Goal: Task Accomplishment & Management: Manage account settings

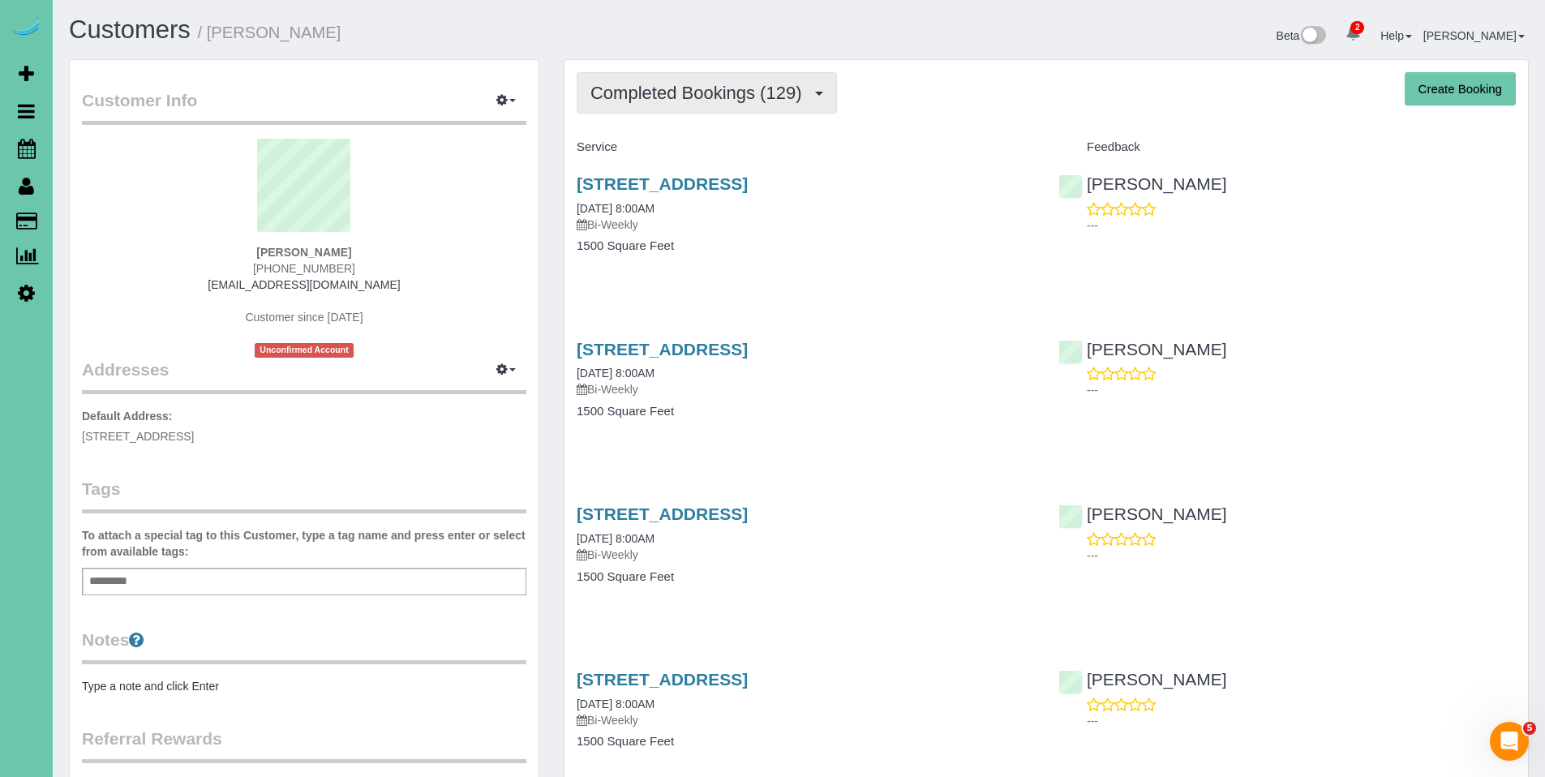
click at [694, 97] on span "Completed Bookings (129)" at bounding box center [699, 93] width 219 height 20
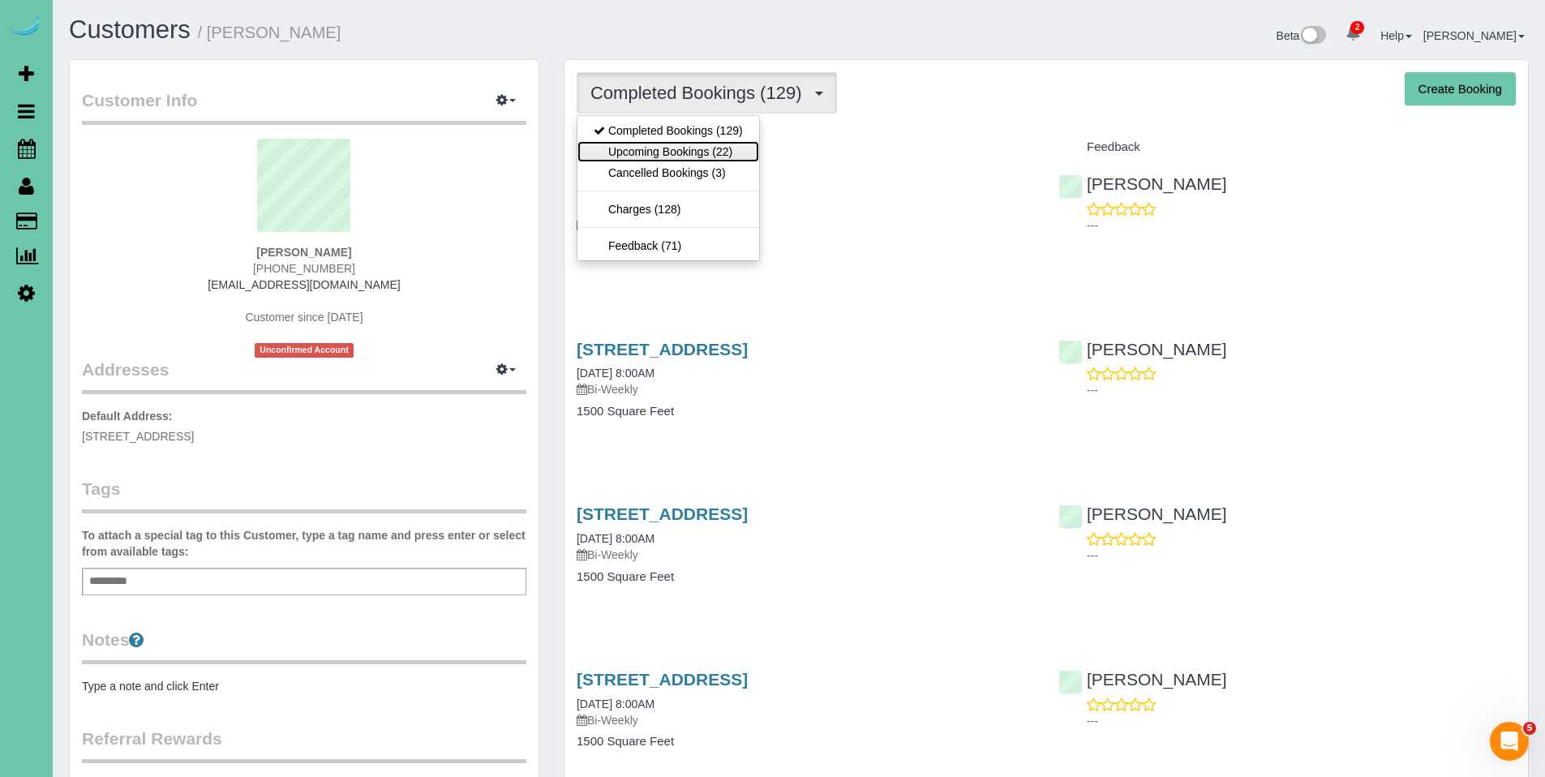
click at [661, 145] on link "Upcoming Bookings (22)" at bounding box center [668, 151] width 182 height 21
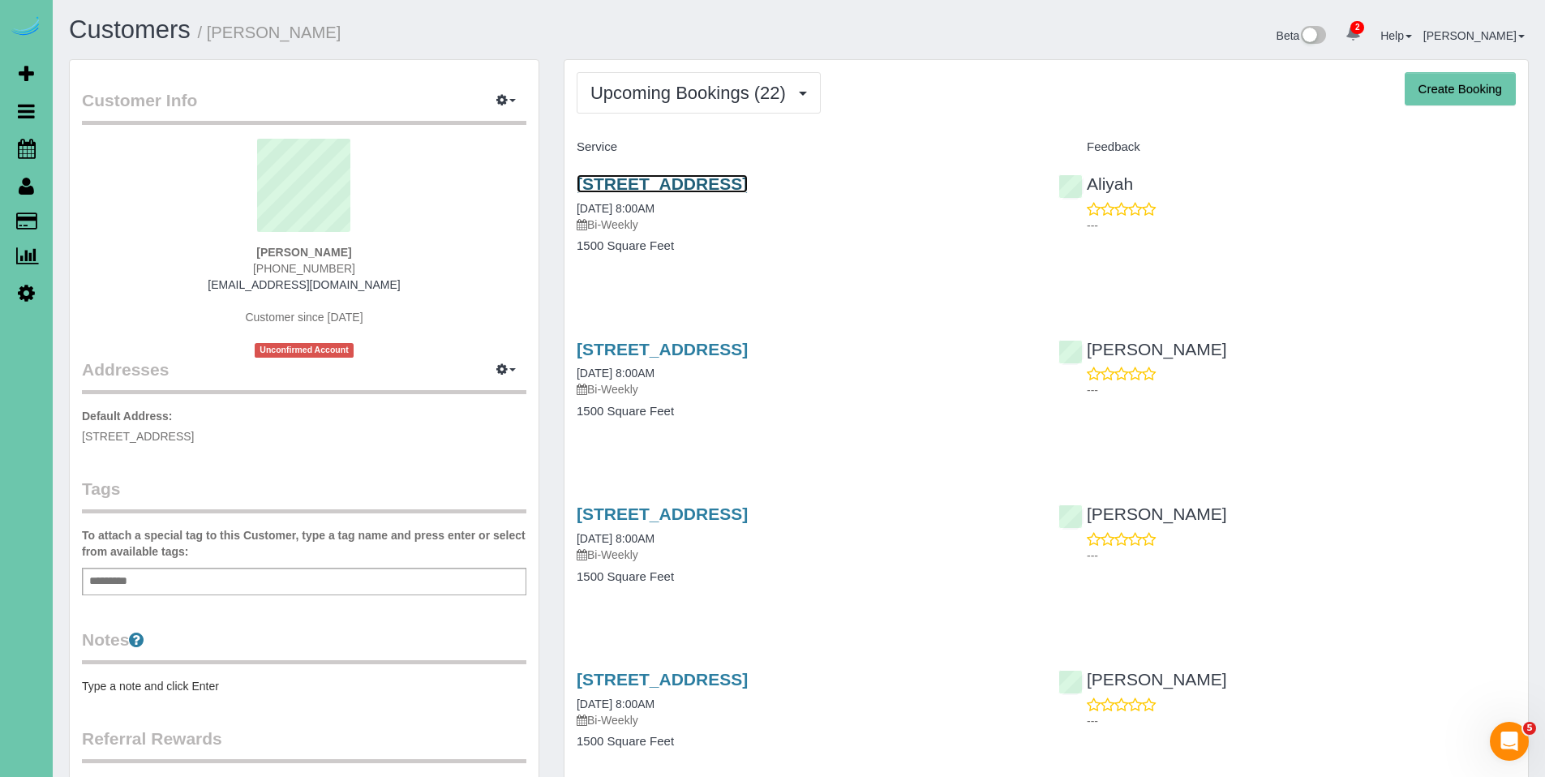
click at [689, 188] on link "[STREET_ADDRESS]" at bounding box center [662, 183] width 171 height 19
click at [0, 0] on body "2 Beta Your Notifications You have 0 alerts × You have 4 to charge for [DATE] ×…" at bounding box center [772, 388] width 1545 height 777
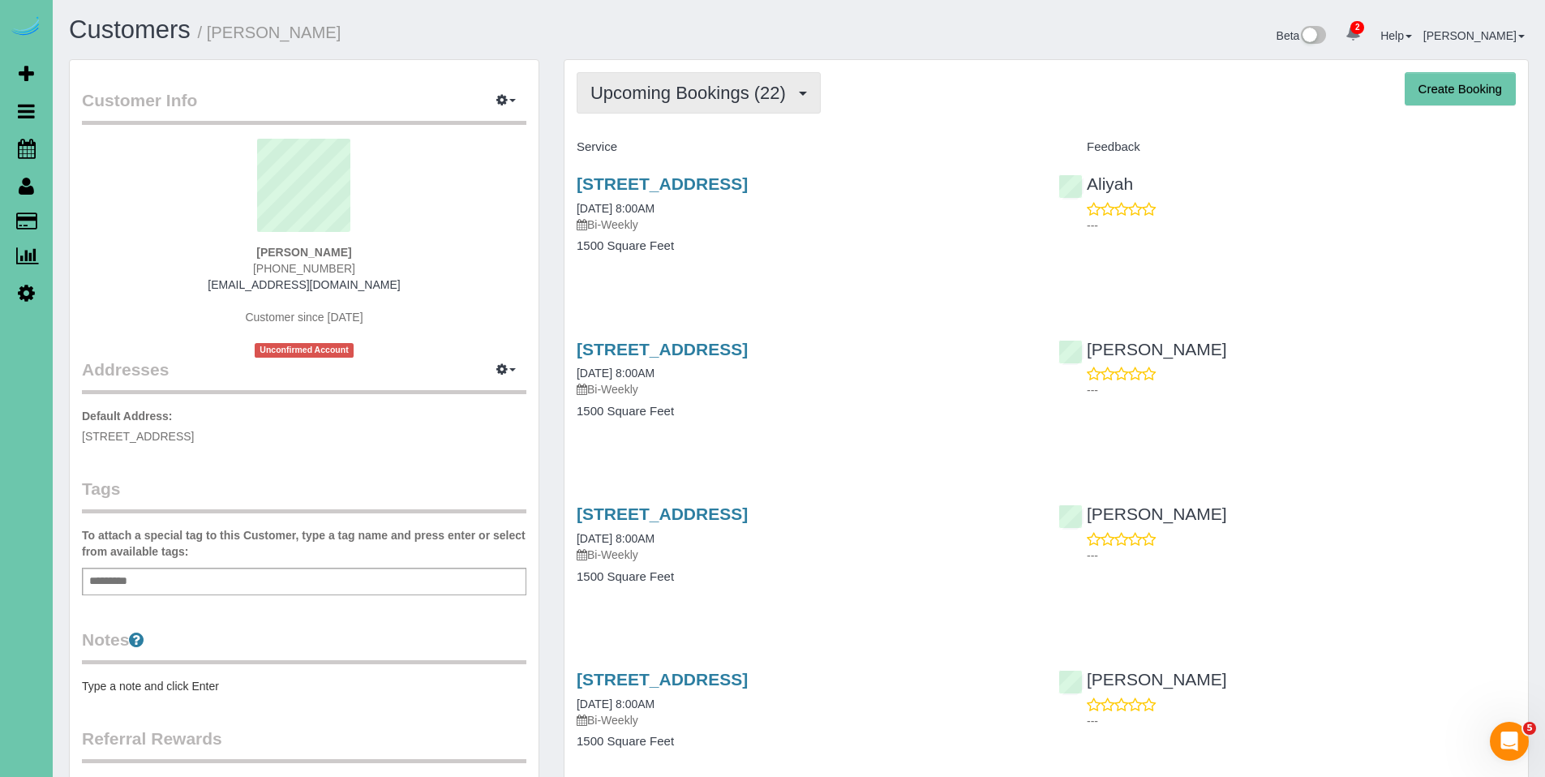
click at [670, 83] on span "Upcoming Bookings (22)" at bounding box center [692, 93] width 204 height 20
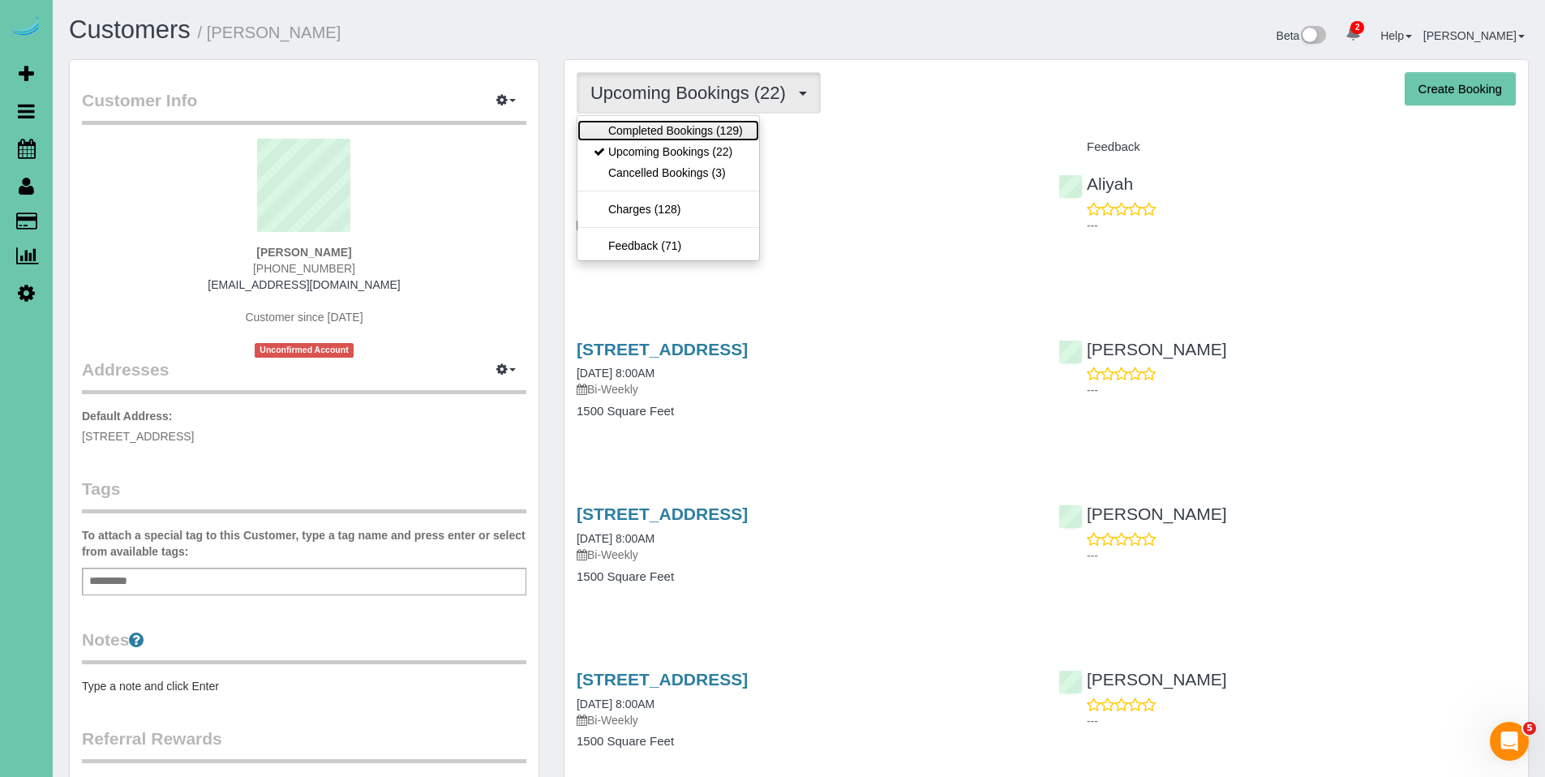
click at [666, 133] on link "Completed Bookings (129)" at bounding box center [668, 130] width 182 height 21
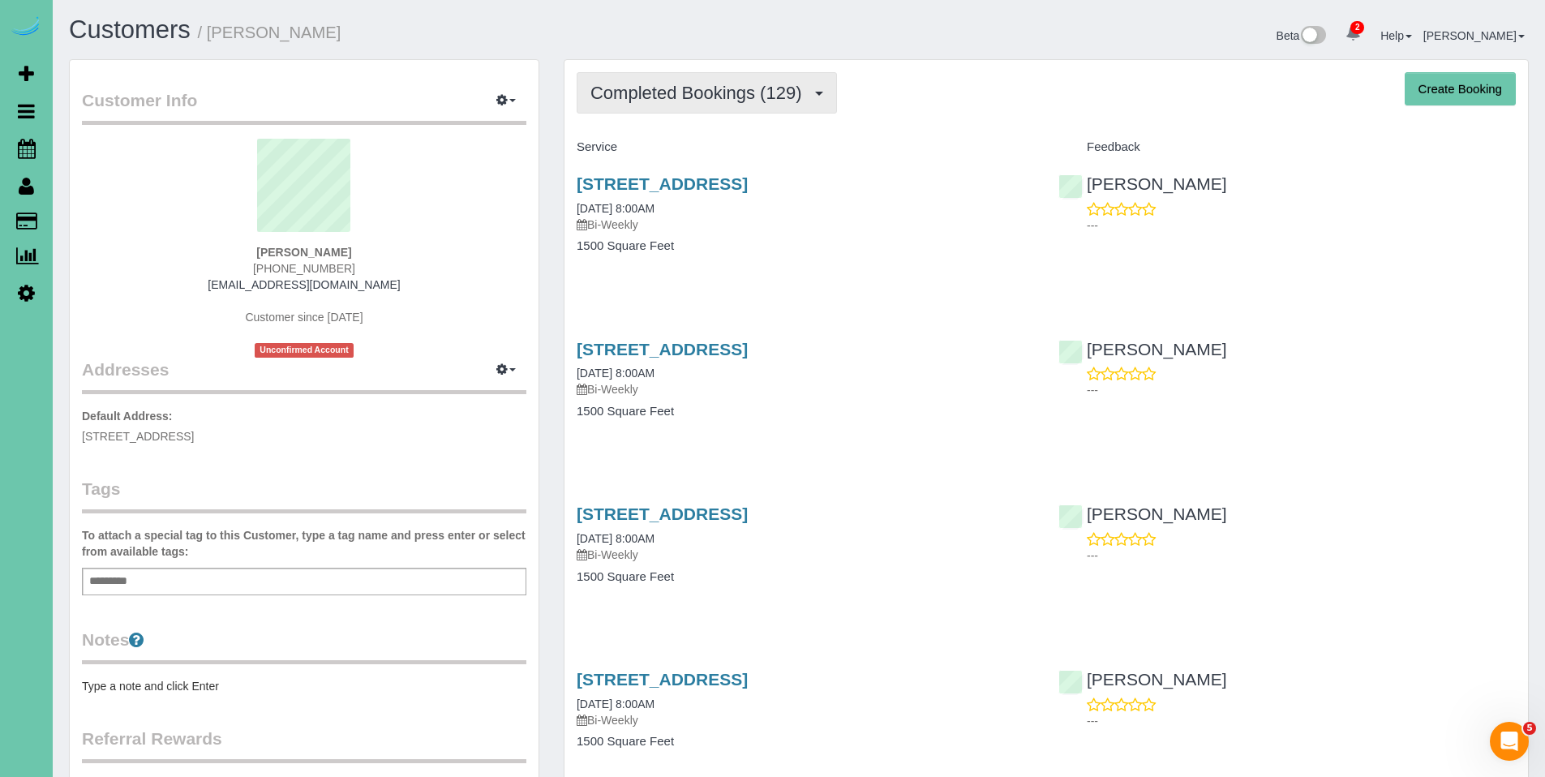
click at [684, 97] on span "Completed Bookings (129)" at bounding box center [699, 93] width 219 height 20
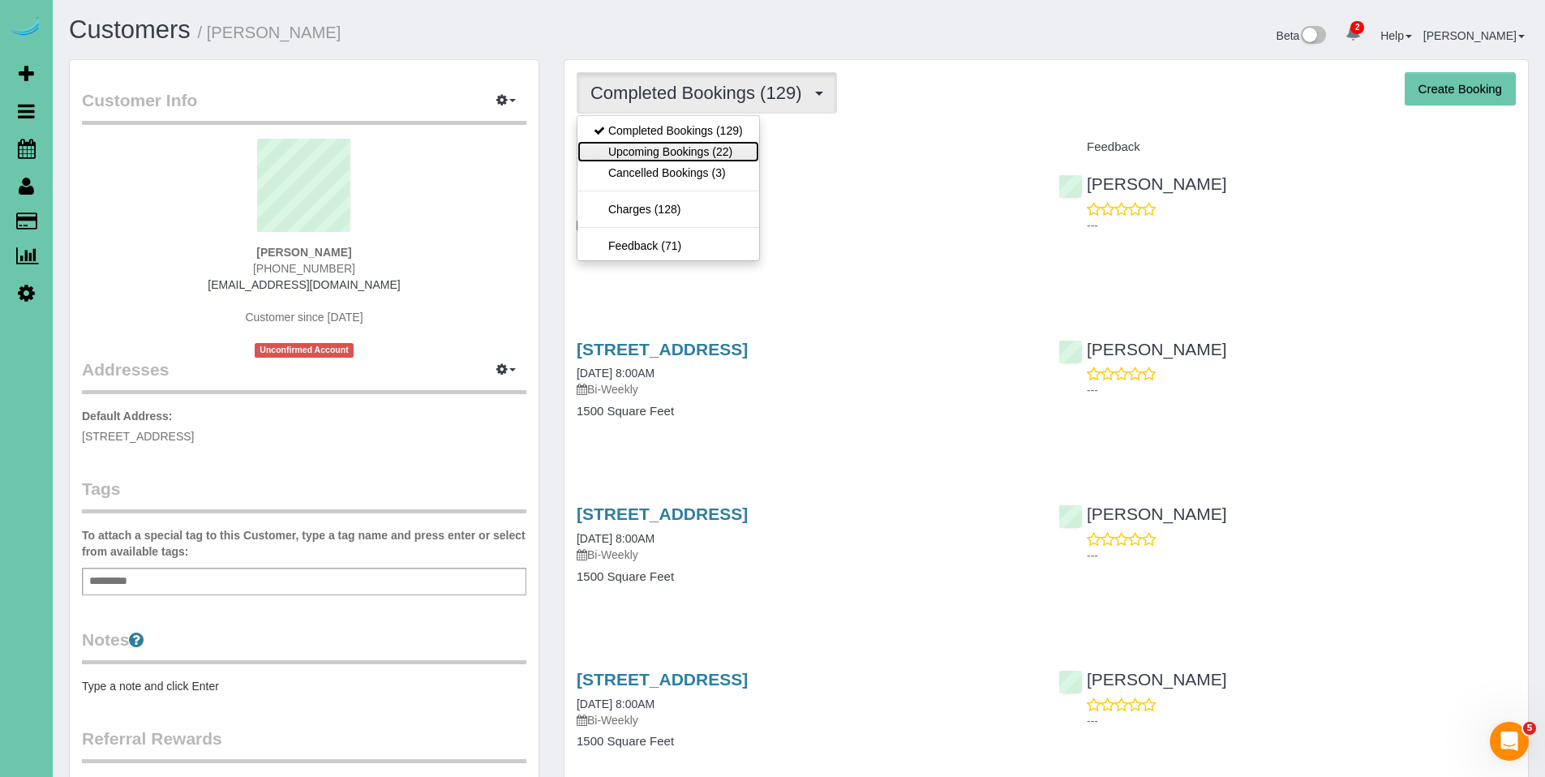
click at [670, 146] on link "Upcoming Bookings (22)" at bounding box center [668, 151] width 182 height 21
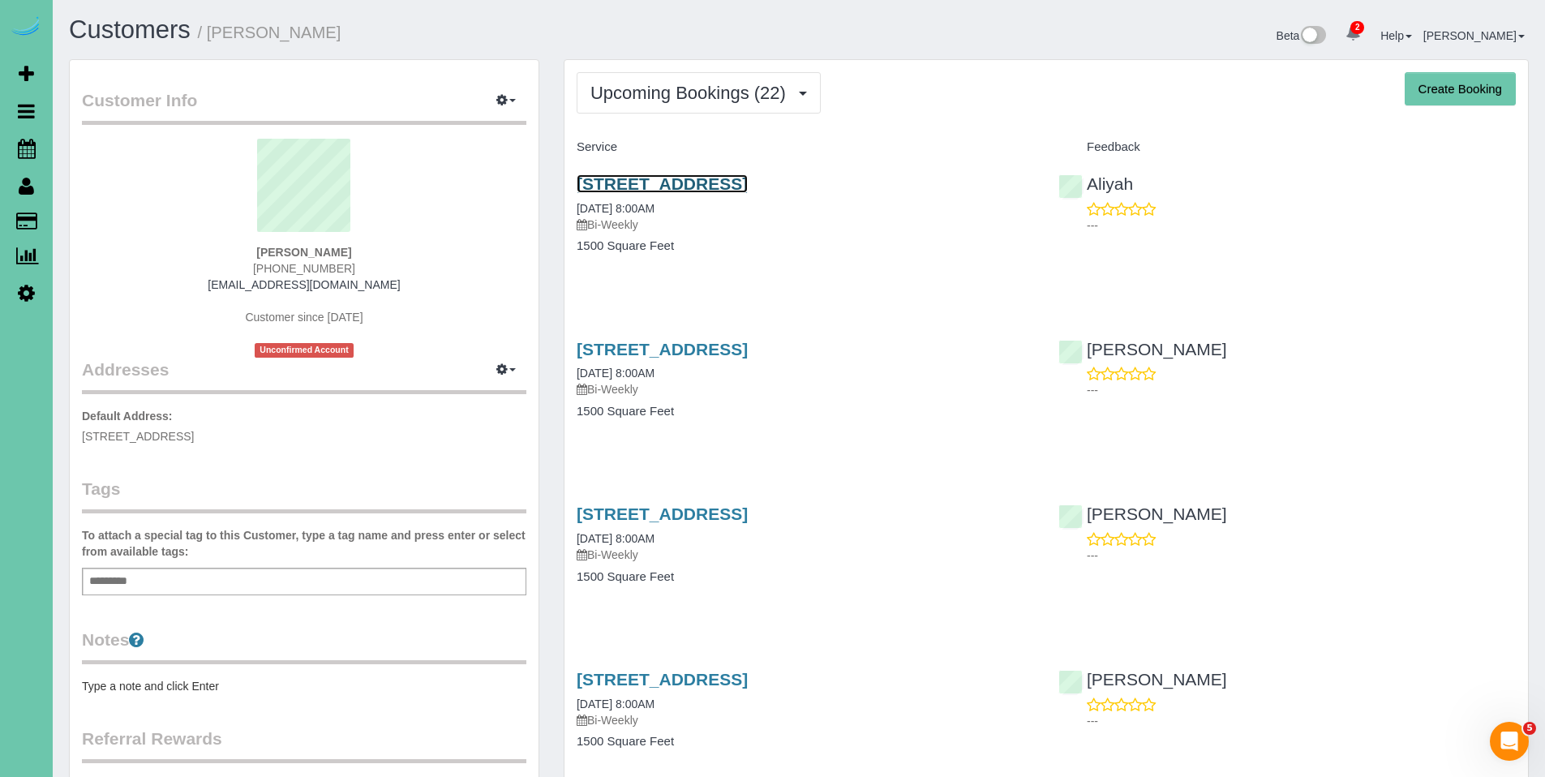
click at [674, 175] on link "[STREET_ADDRESS]" at bounding box center [662, 183] width 171 height 19
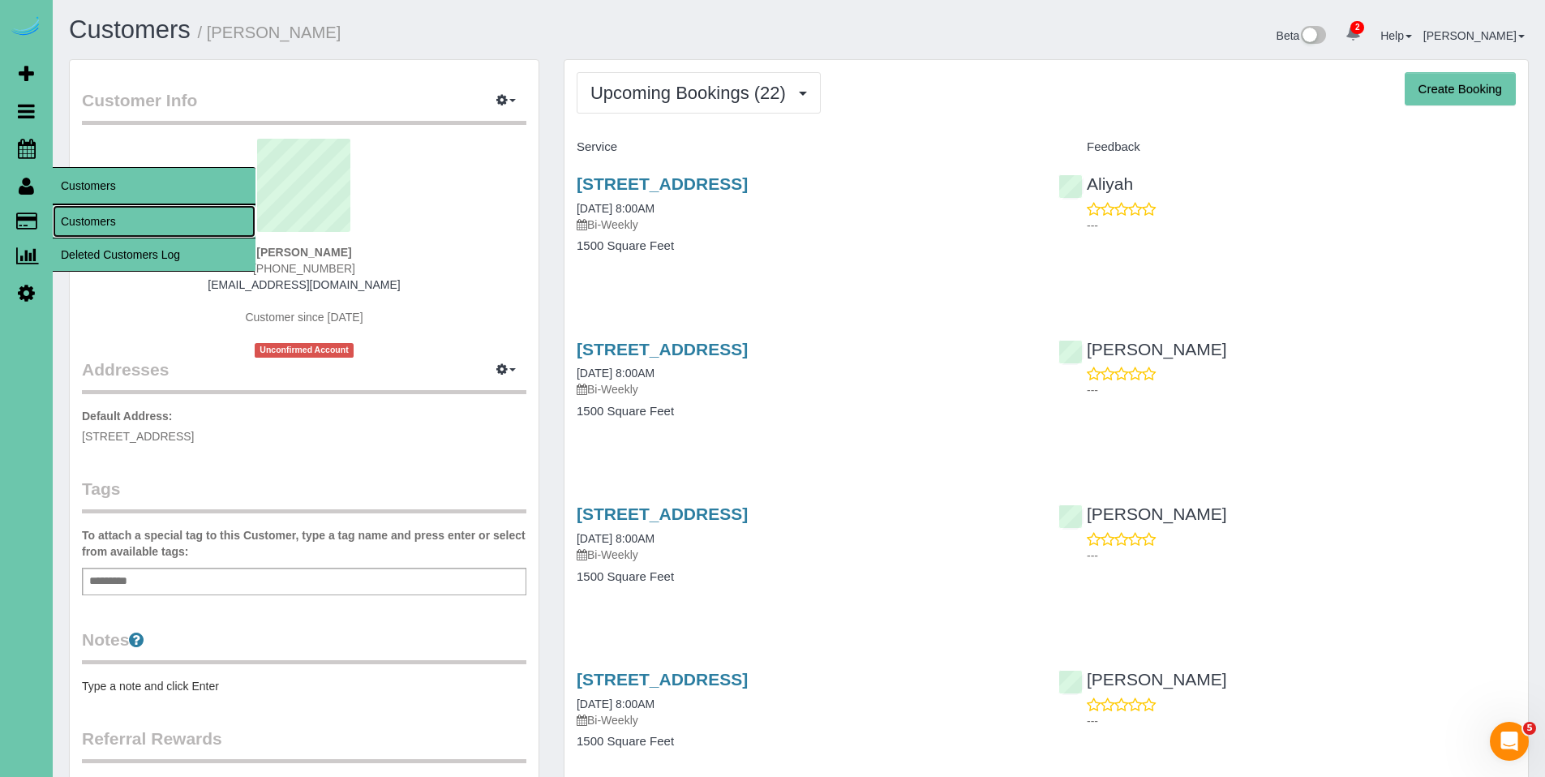
click at [89, 218] on link "Customers" at bounding box center [154, 221] width 203 height 32
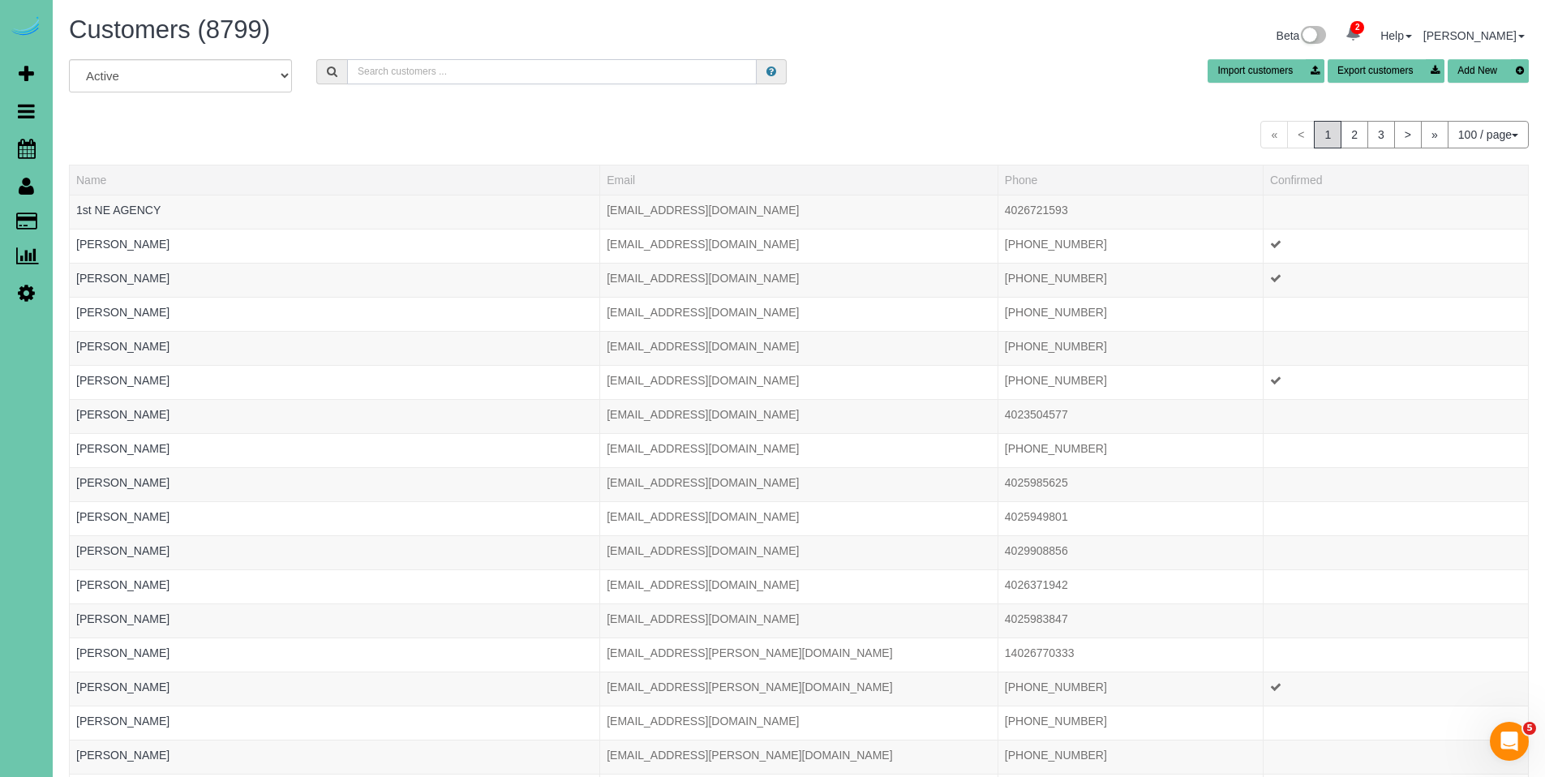
click at [470, 67] on input "text" at bounding box center [552, 71] width 410 height 25
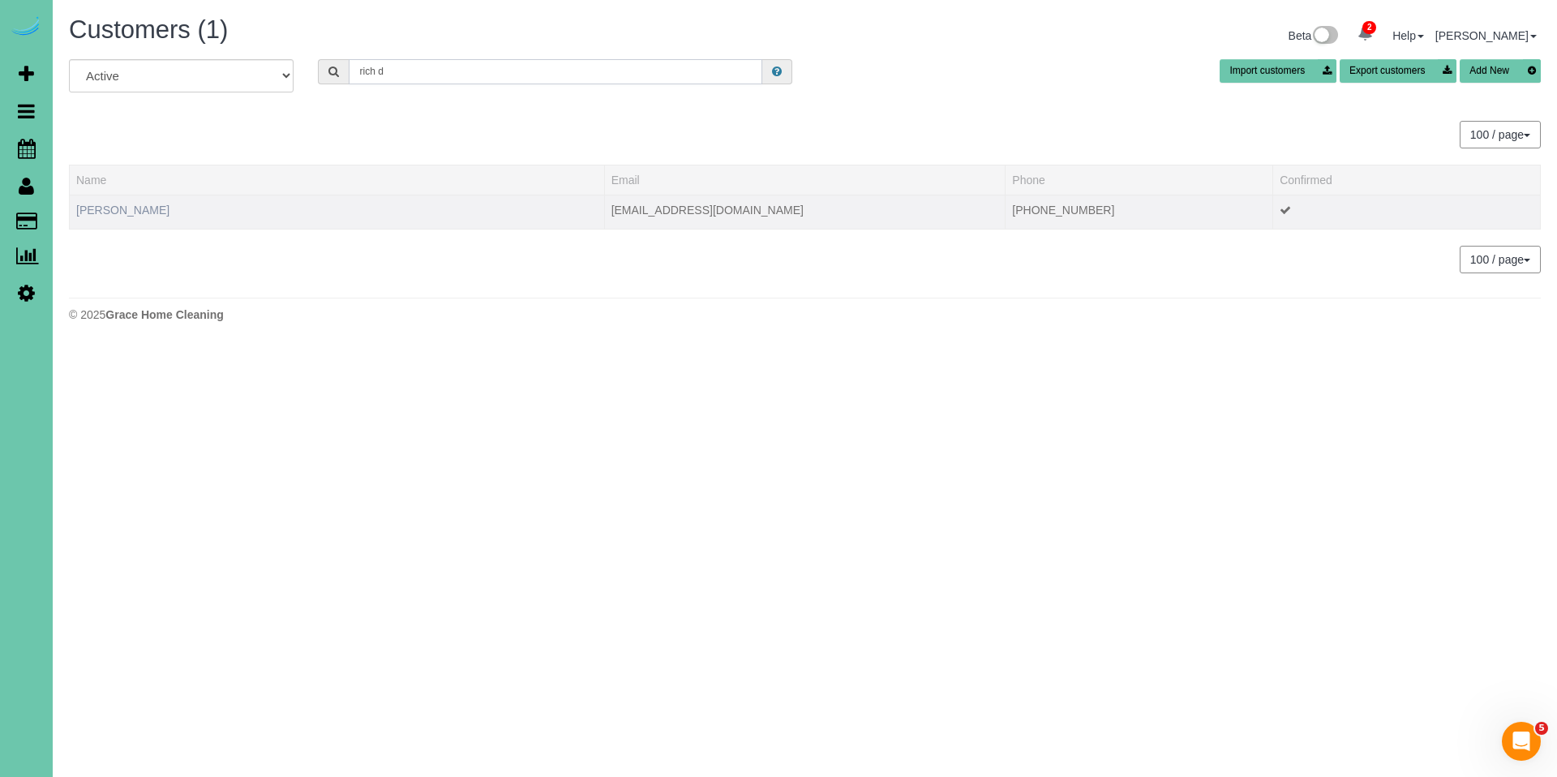
type input "rich d"
click at [120, 210] on link "[PERSON_NAME]" at bounding box center [122, 210] width 93 height 13
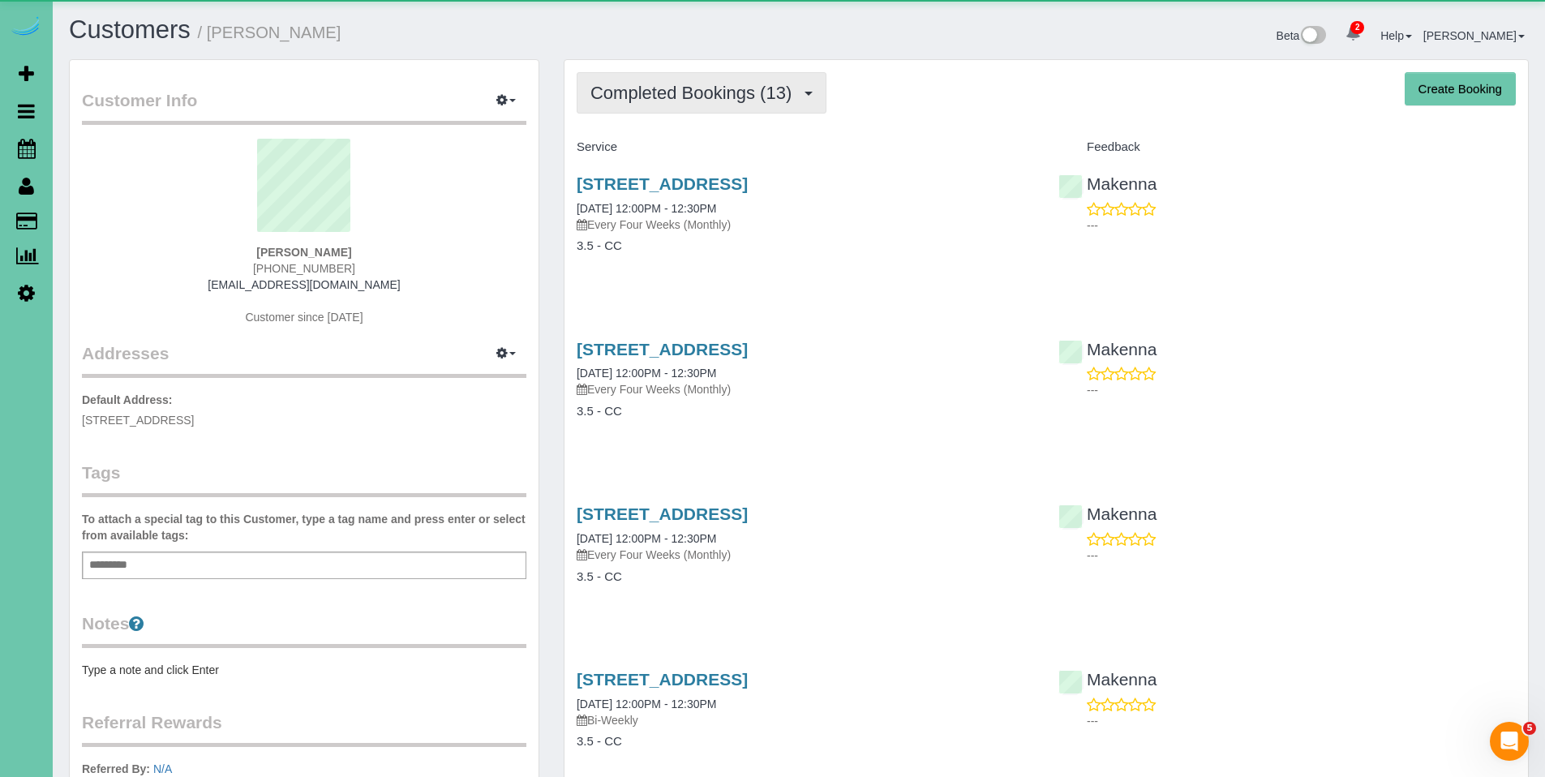
click at [699, 103] on button "Completed Bookings (13)" at bounding box center [702, 92] width 250 height 41
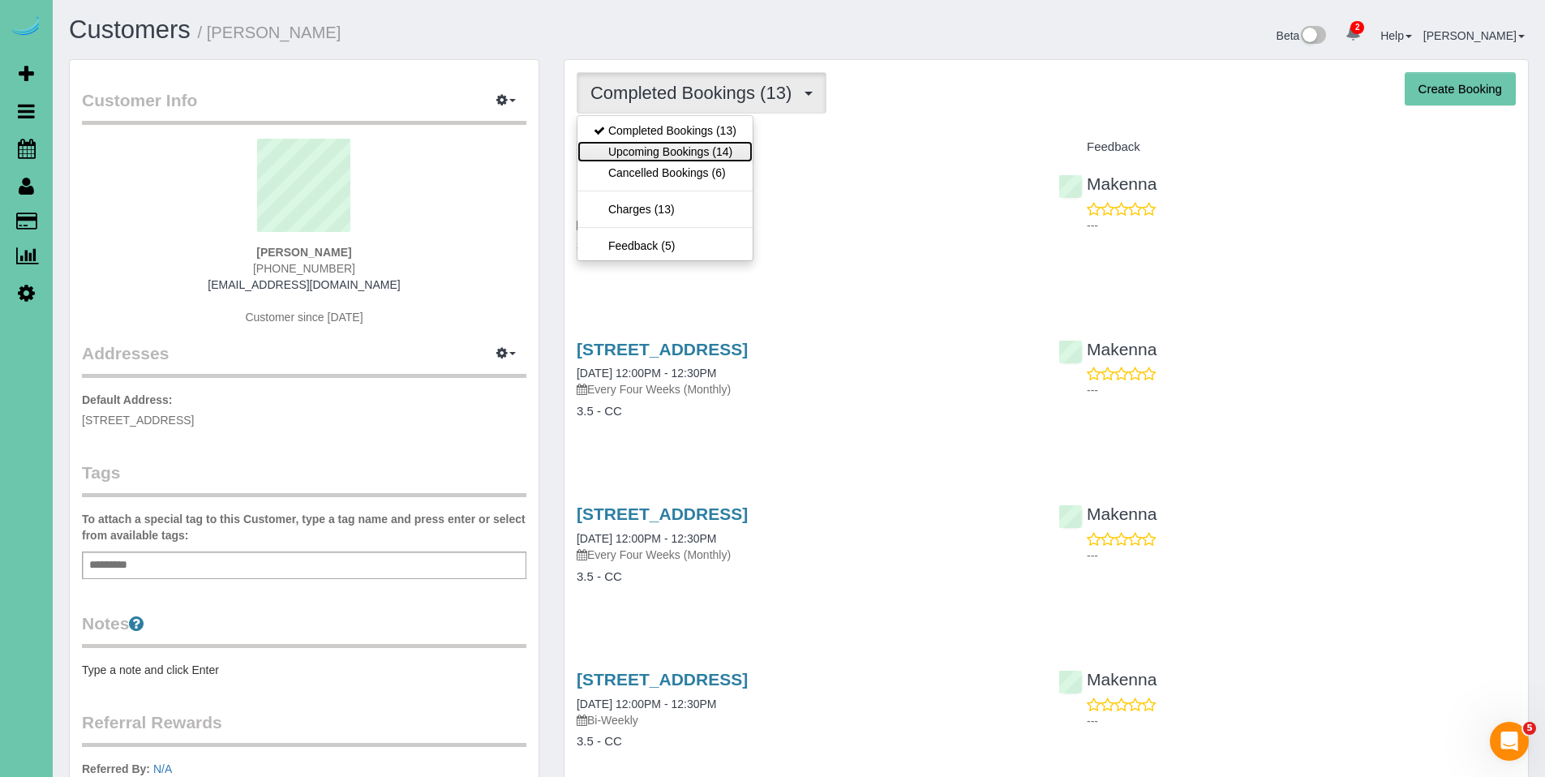
click at [679, 151] on link "Upcoming Bookings (14)" at bounding box center [664, 151] width 175 height 21
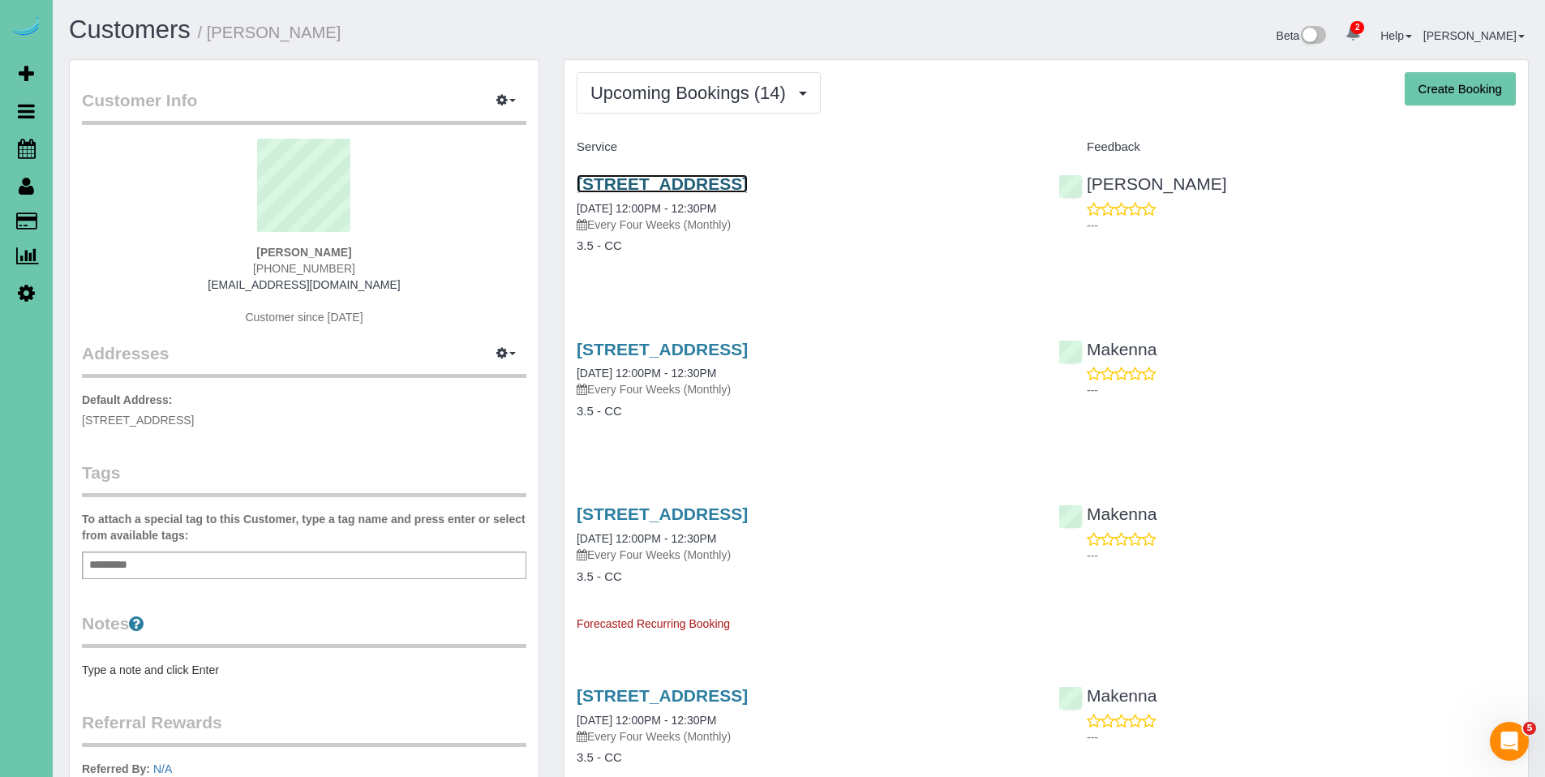
click at [654, 182] on link "[STREET_ADDRESS]" at bounding box center [662, 183] width 171 height 19
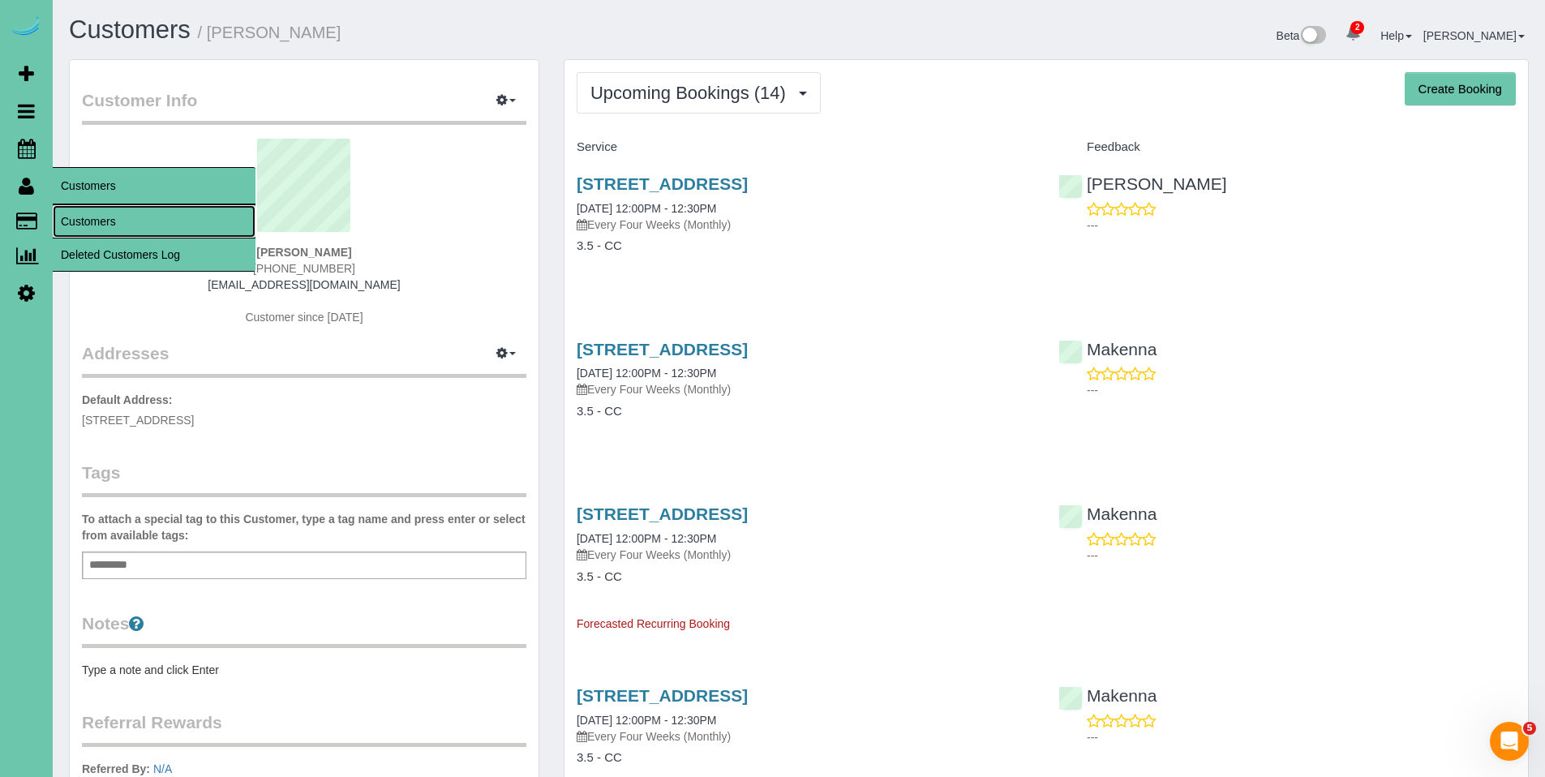
click at [86, 215] on link "Customers" at bounding box center [154, 221] width 203 height 32
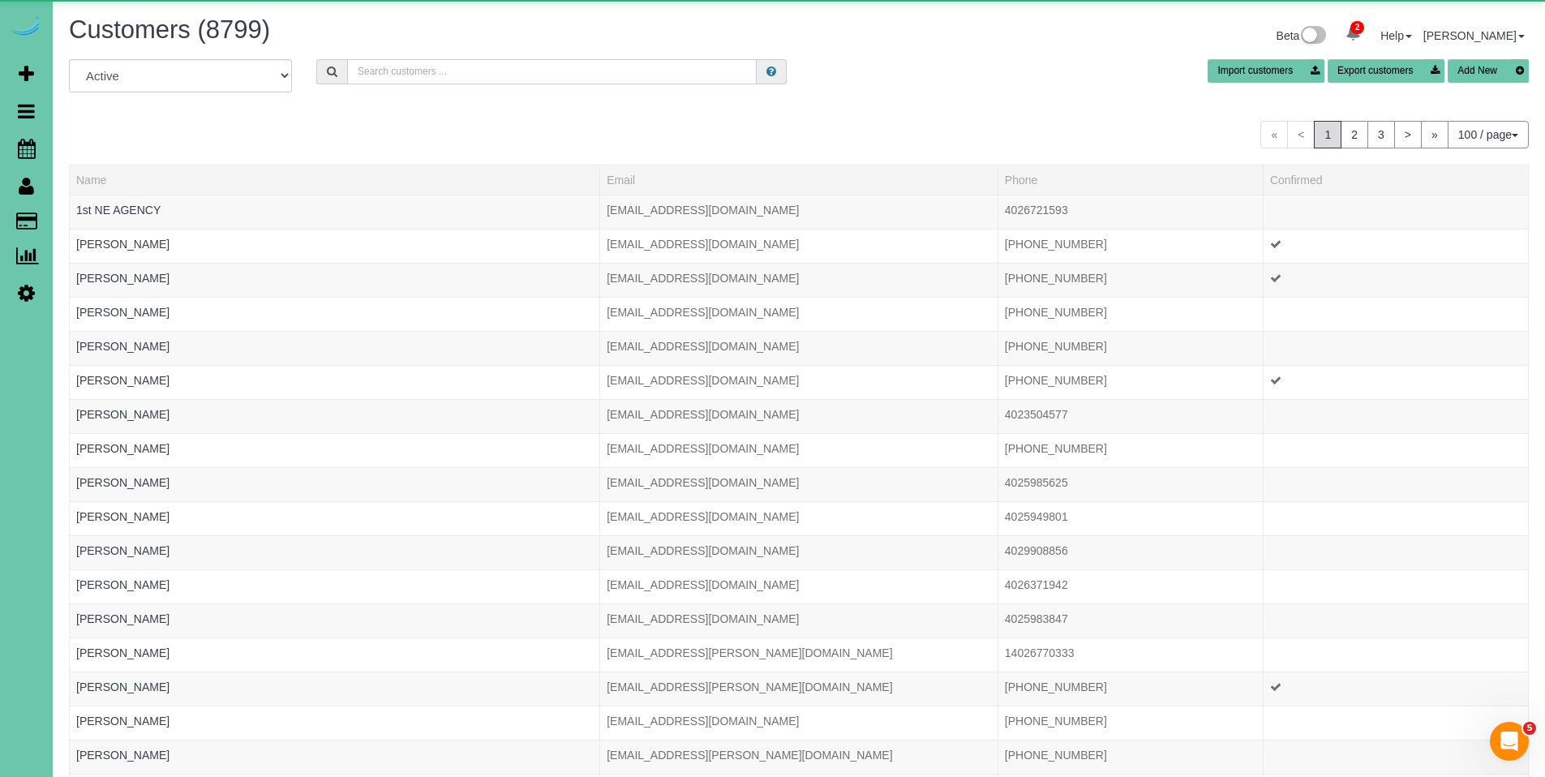
click at [462, 61] on input "text" at bounding box center [552, 71] width 410 height 25
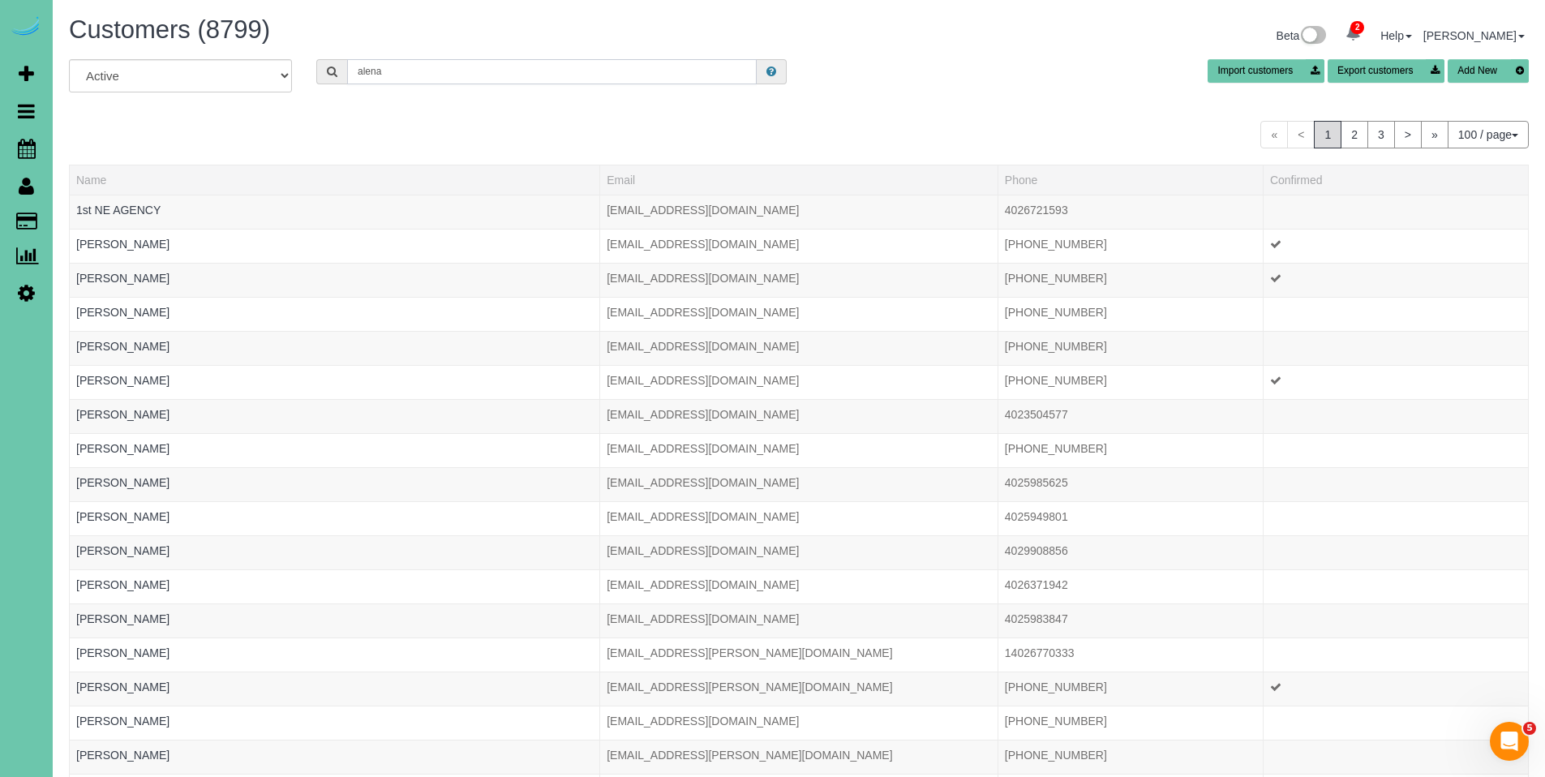
type input "Alena Fr"
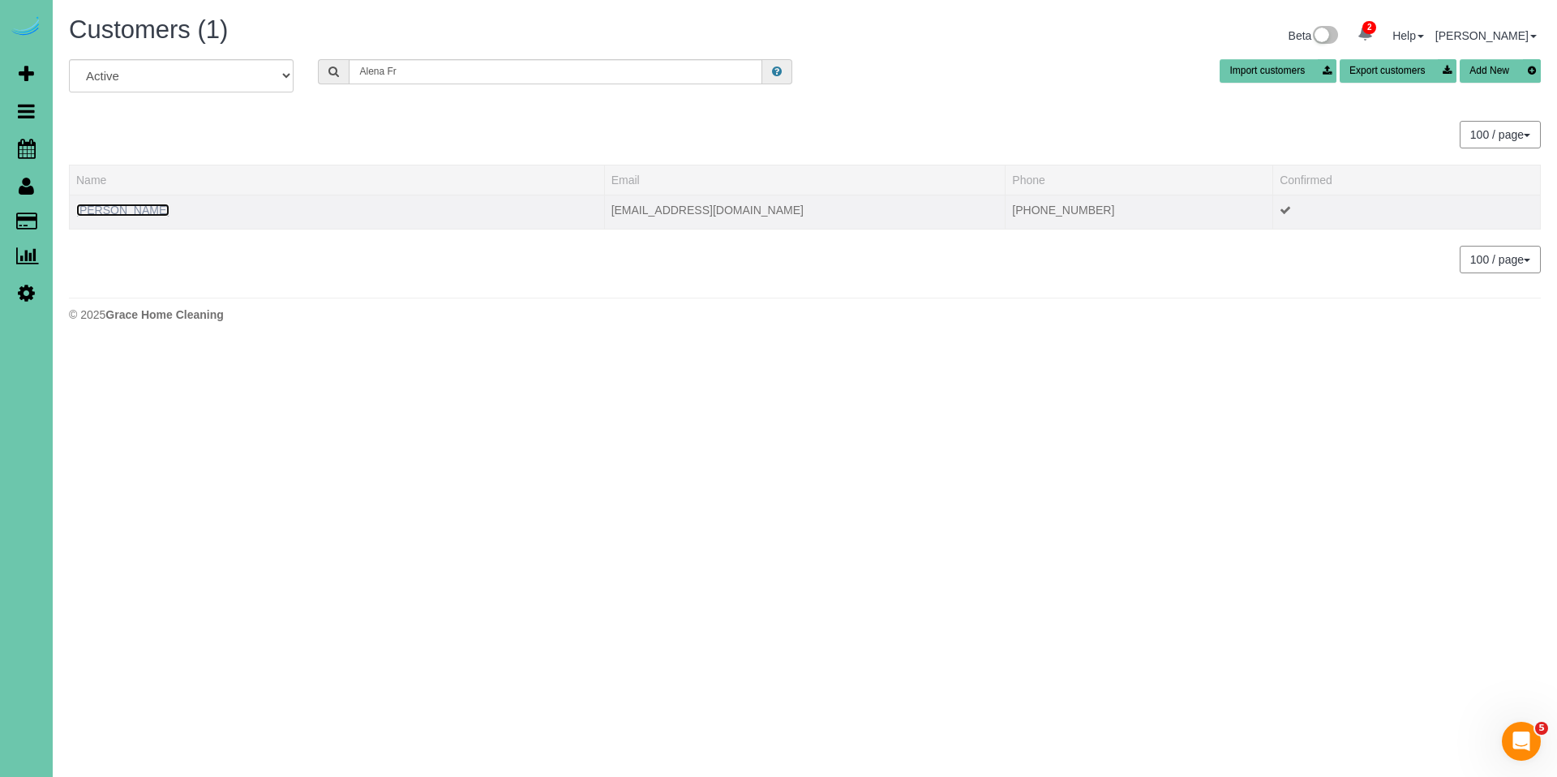
click at [131, 211] on link "[PERSON_NAME]" at bounding box center [122, 210] width 93 height 13
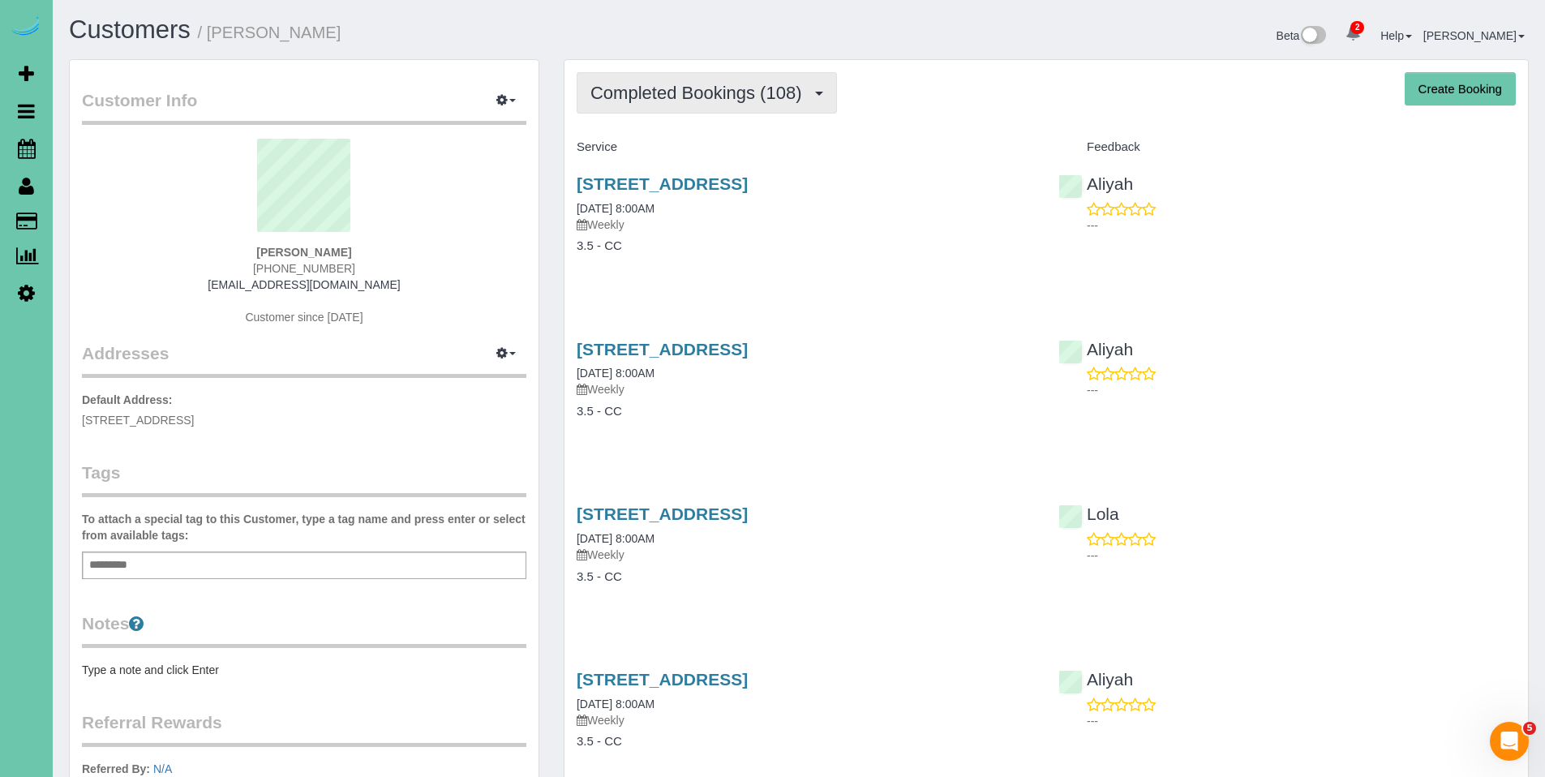
click at [661, 95] on span "Completed Bookings (108)" at bounding box center [699, 93] width 219 height 20
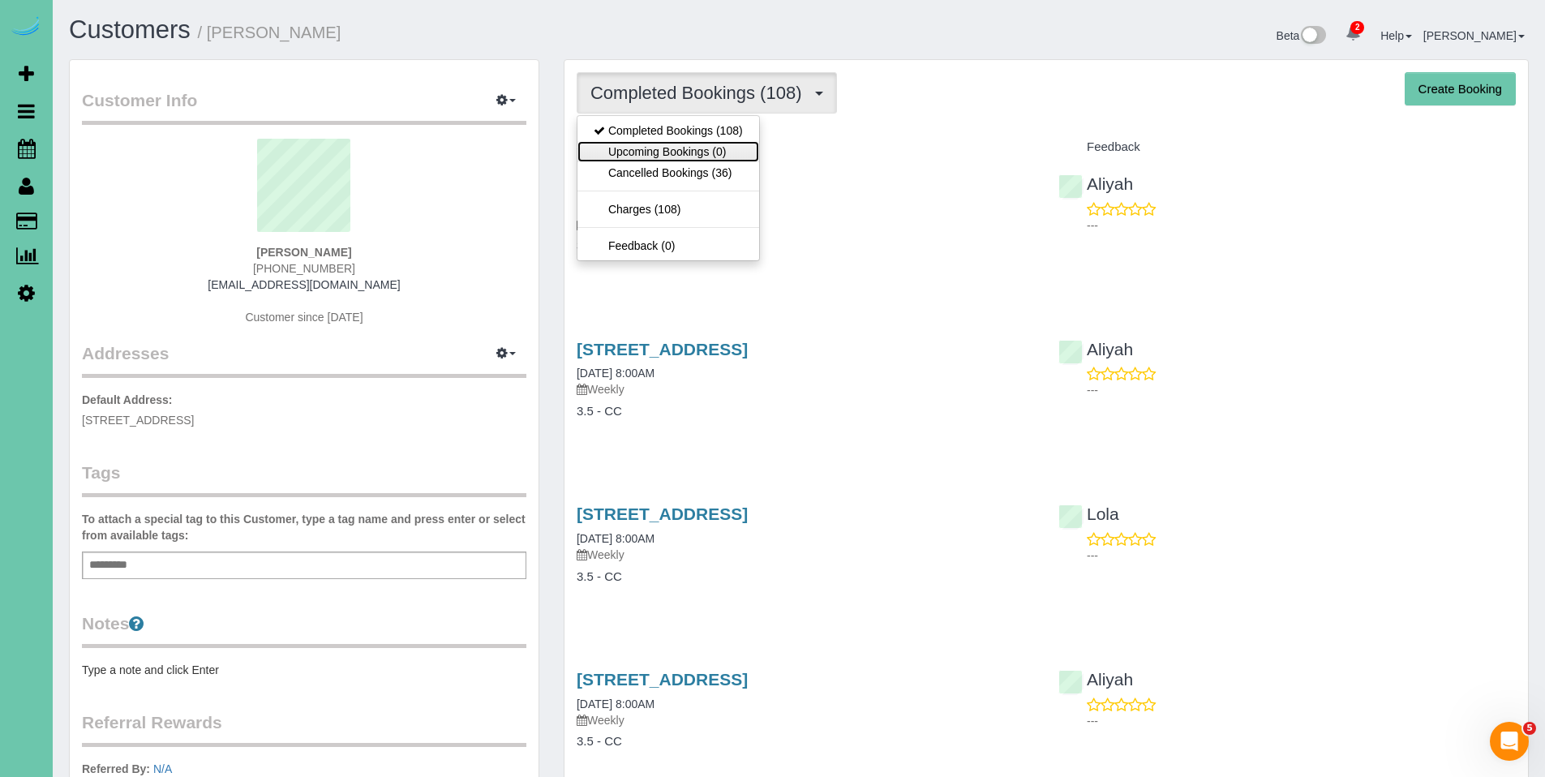
click at [668, 148] on link "Upcoming Bookings (0)" at bounding box center [668, 151] width 182 height 21
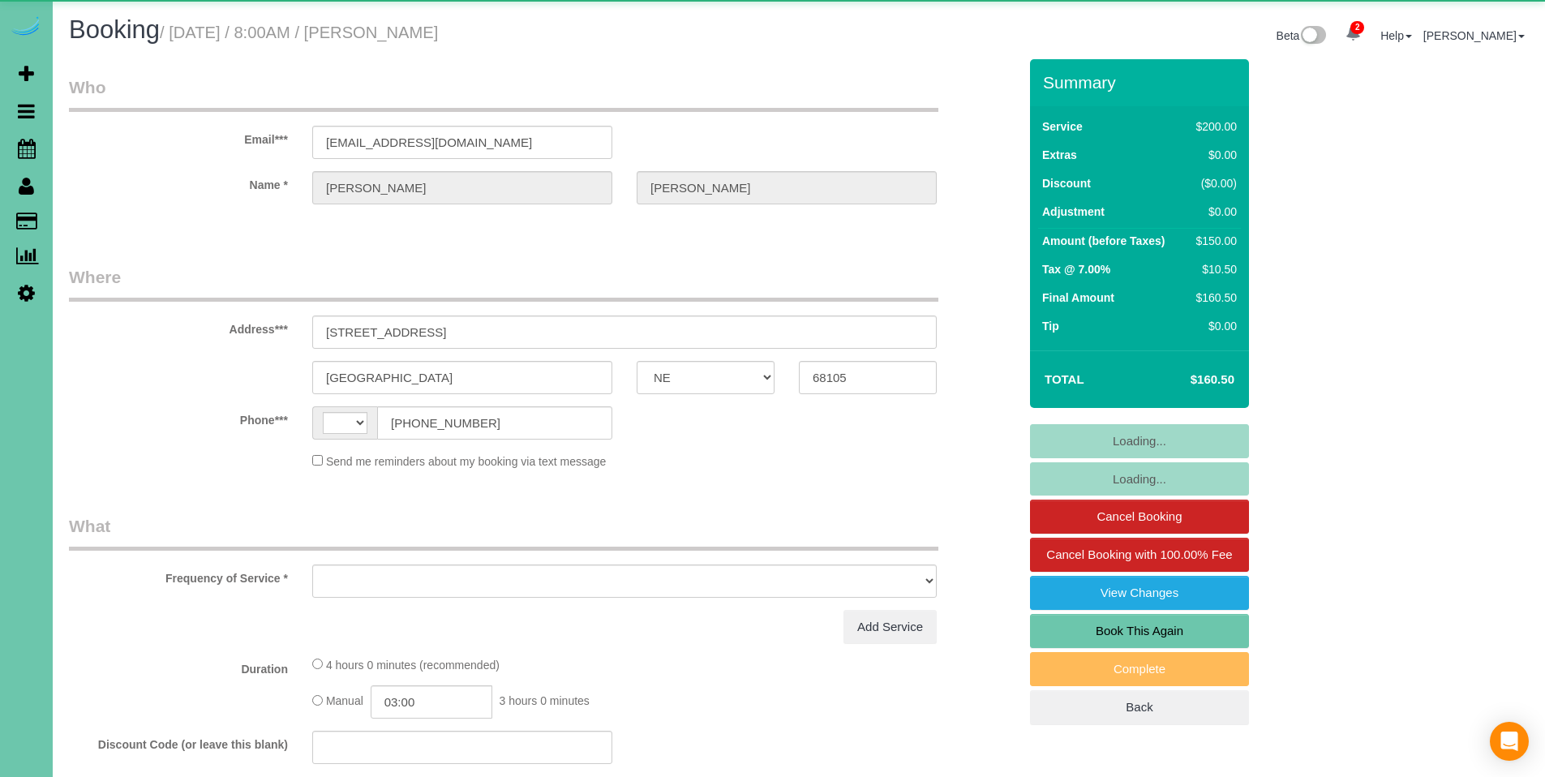
select select "NE"
select select "string:US"
select select "object:672"
select select "string:fspay-698217f7-fca2-4062-aa73-5bbfb633a7ff"
select select "NE"
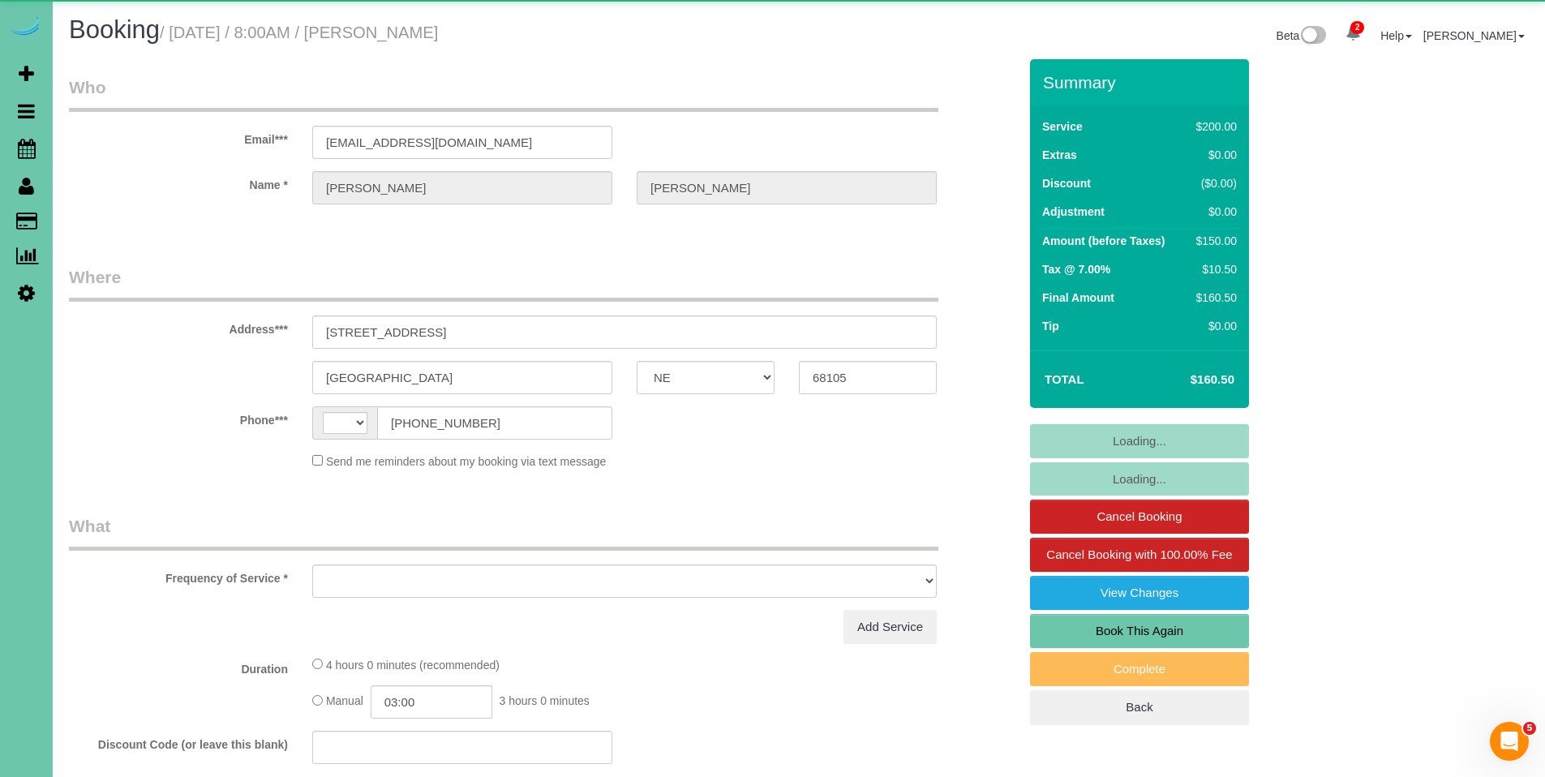
select select "string:US"
select select "object:869"
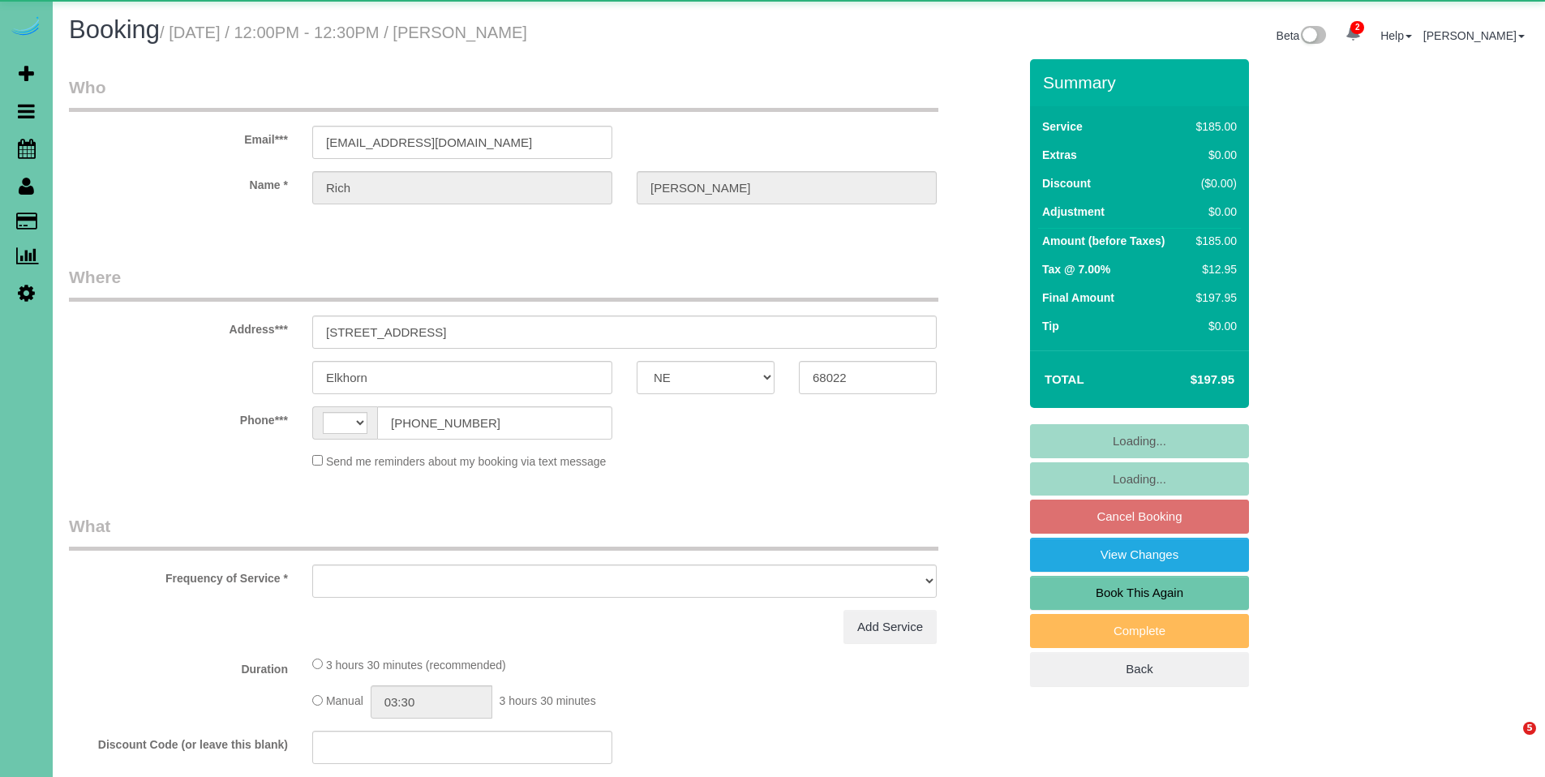
select select "NE"
select select "string:US"
select select "object:654"
select select "string:fspay-8cf1293f-d96a-4ccb-86bf-9ca1961f62df"
